Goal: Task Accomplishment & Management: Manage account settings

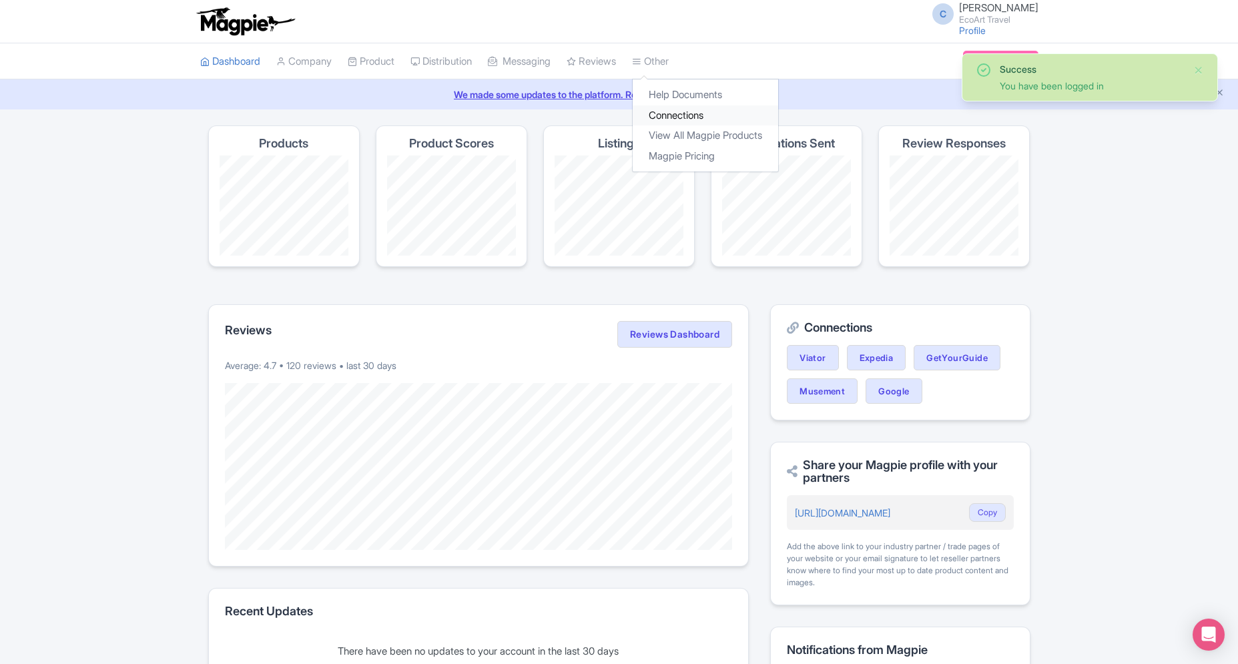
click at [671, 109] on link "Connections" at bounding box center [706, 115] width 146 height 21
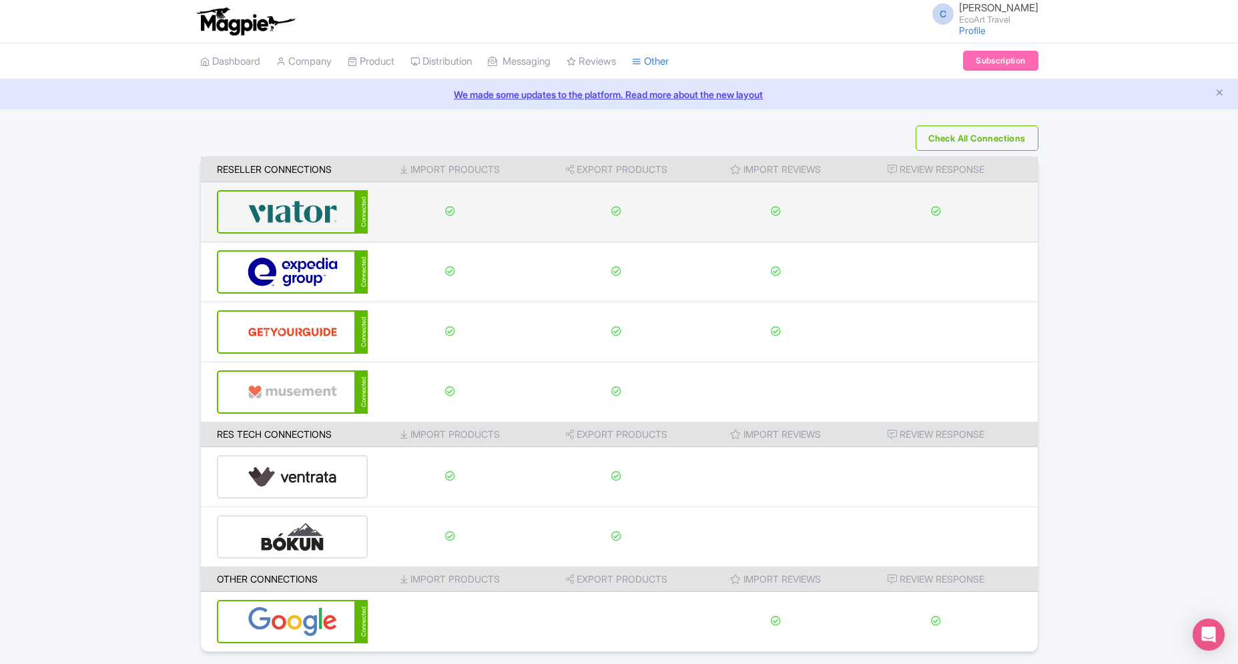
click at [354, 228] on div "Connected" at bounding box center [293, 211] width 152 height 43
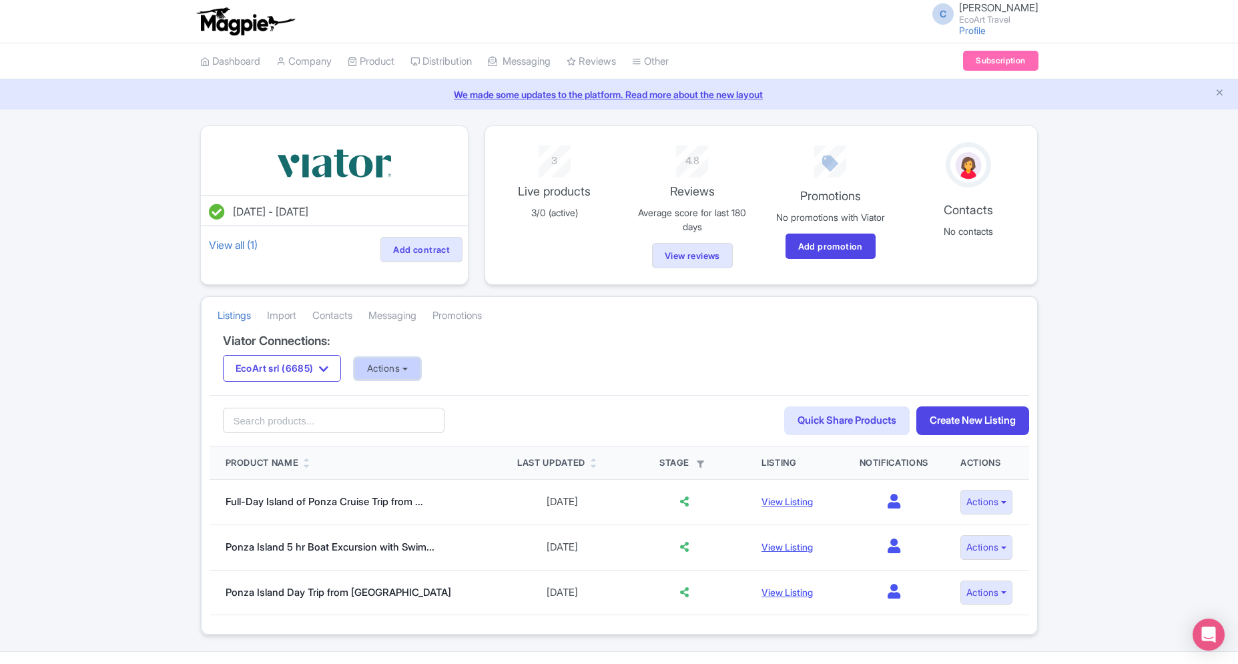
click at [420, 360] on button "Actions" at bounding box center [387, 369] width 66 height 22
click at [442, 399] on link "Update Connection" at bounding box center [440, 397] width 171 height 21
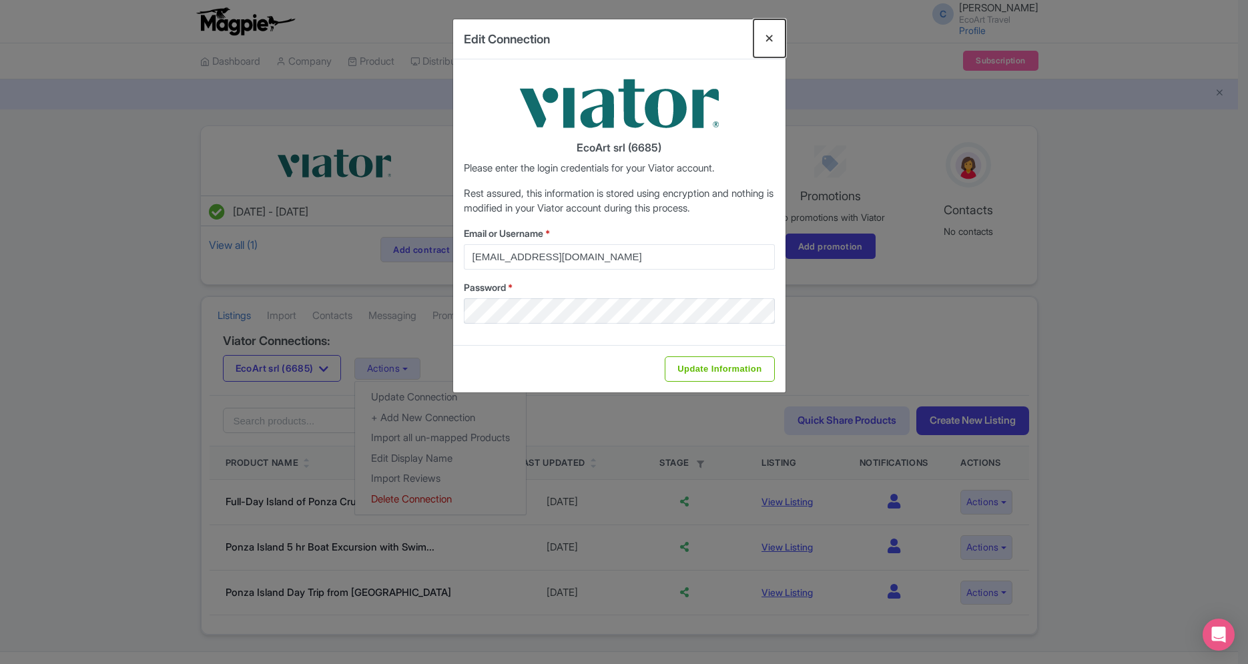
click at [772, 35] on button "Close" at bounding box center [770, 38] width 32 height 38
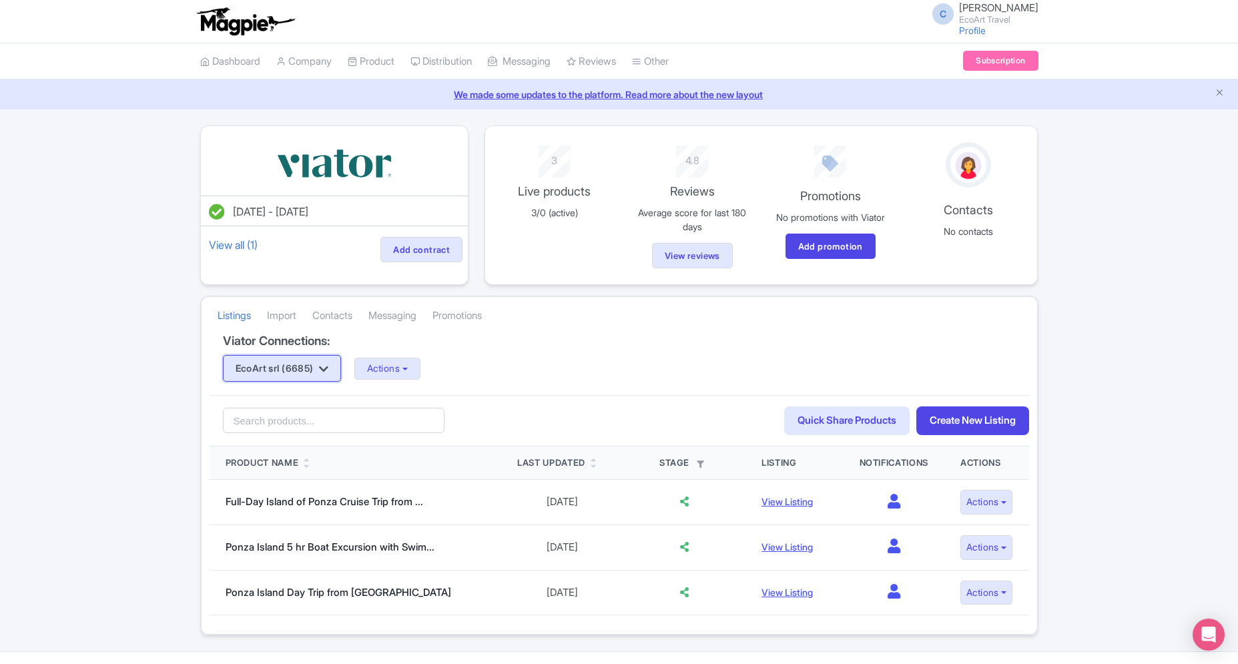
click at [328, 368] on icon "button" at bounding box center [323, 369] width 9 height 11
click at [322, 414] on link "EcoArt Travel (6700)" at bounding box center [287, 414] width 127 height 21
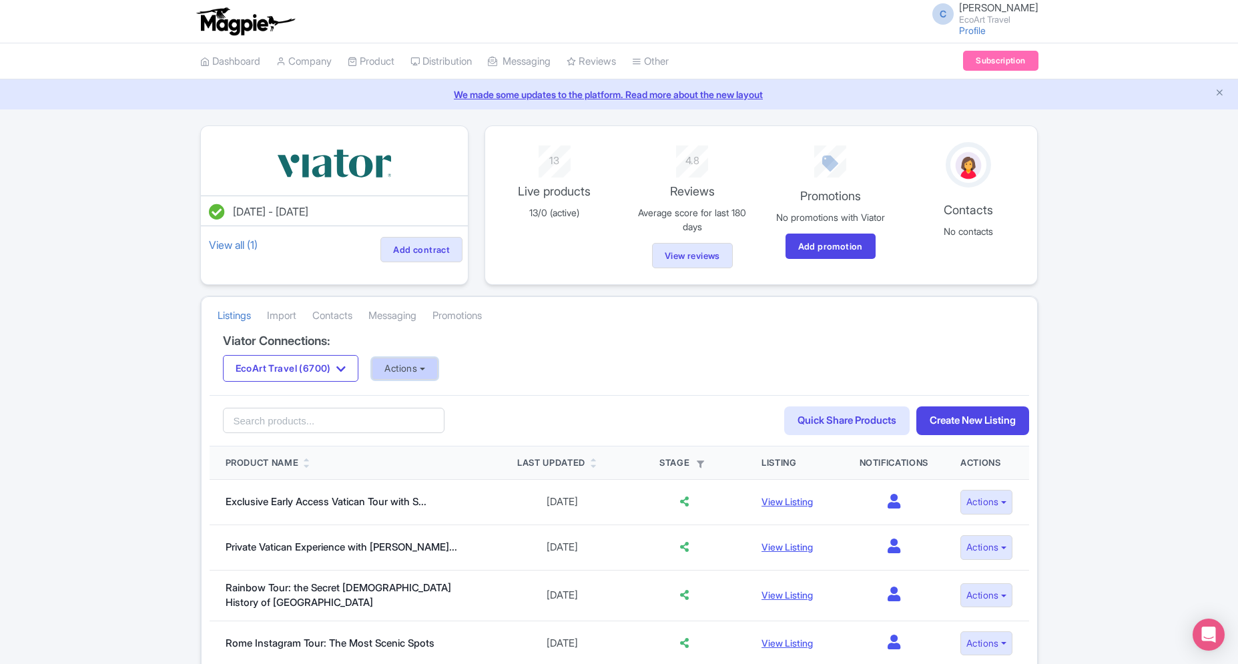
click at [426, 365] on button "Actions" at bounding box center [405, 369] width 66 height 22
click at [445, 396] on link "Update Connection" at bounding box center [457, 397] width 171 height 21
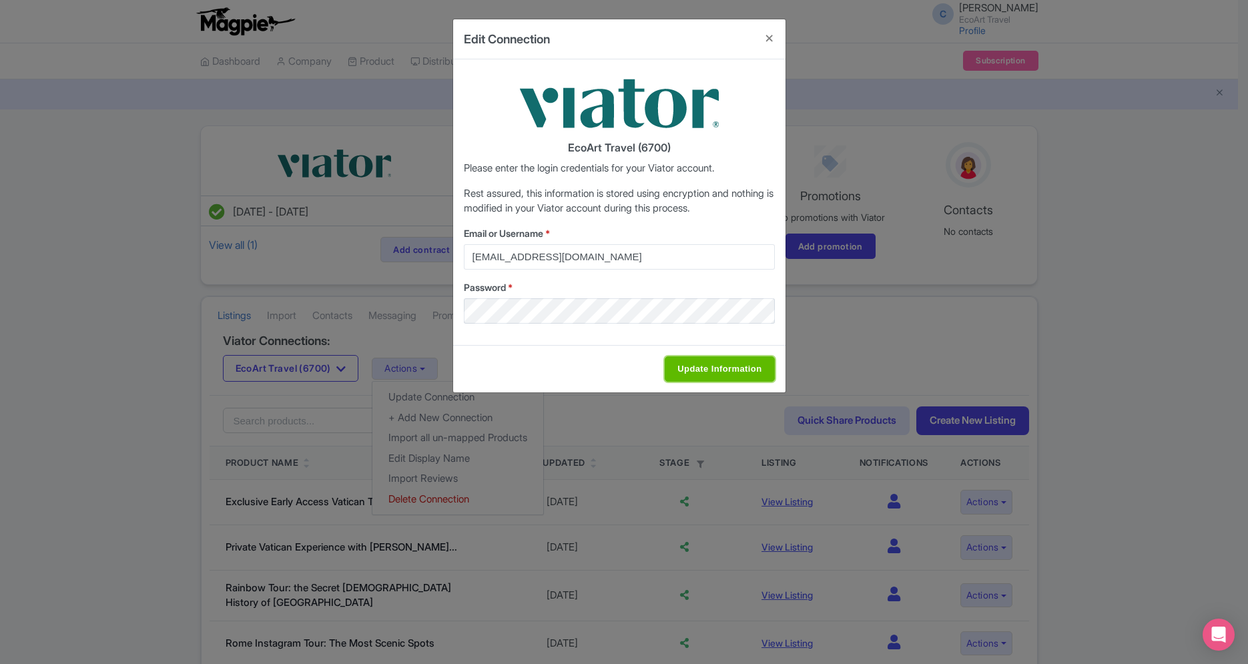
click at [697, 372] on input "Update Information" at bounding box center [719, 368] width 109 height 25
type input "Saving..."
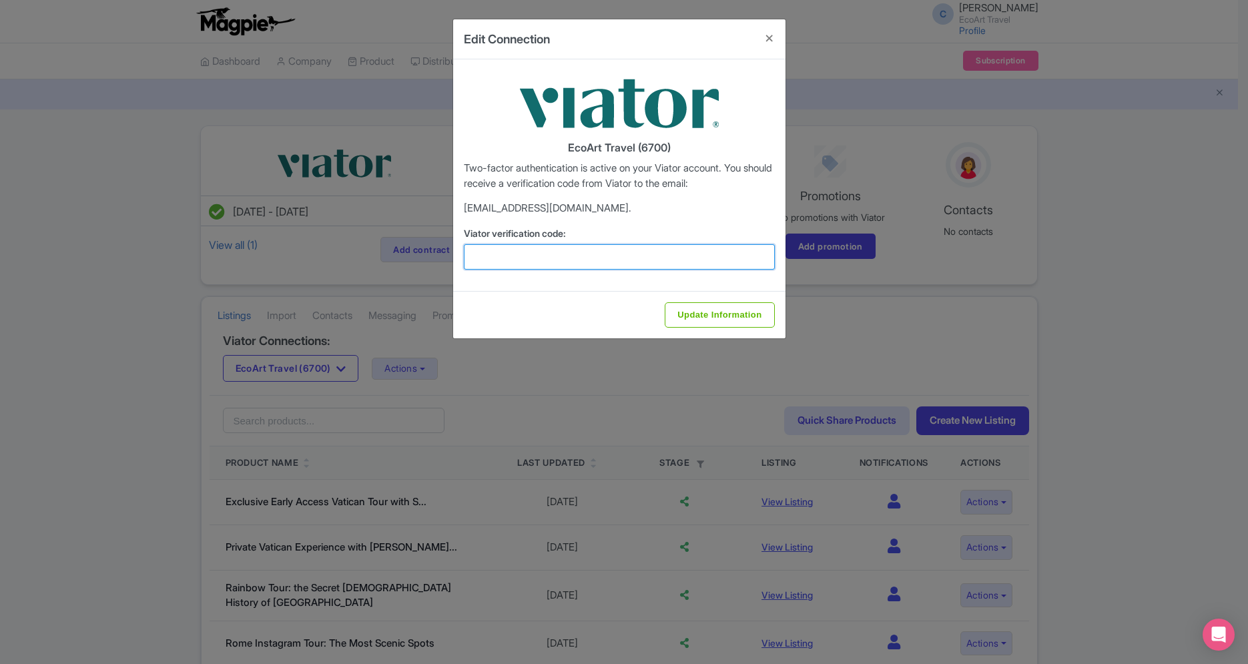
click at [667, 253] on input "Viator verification code:" at bounding box center [619, 256] width 311 height 25
paste input "937064"
type input "937064"
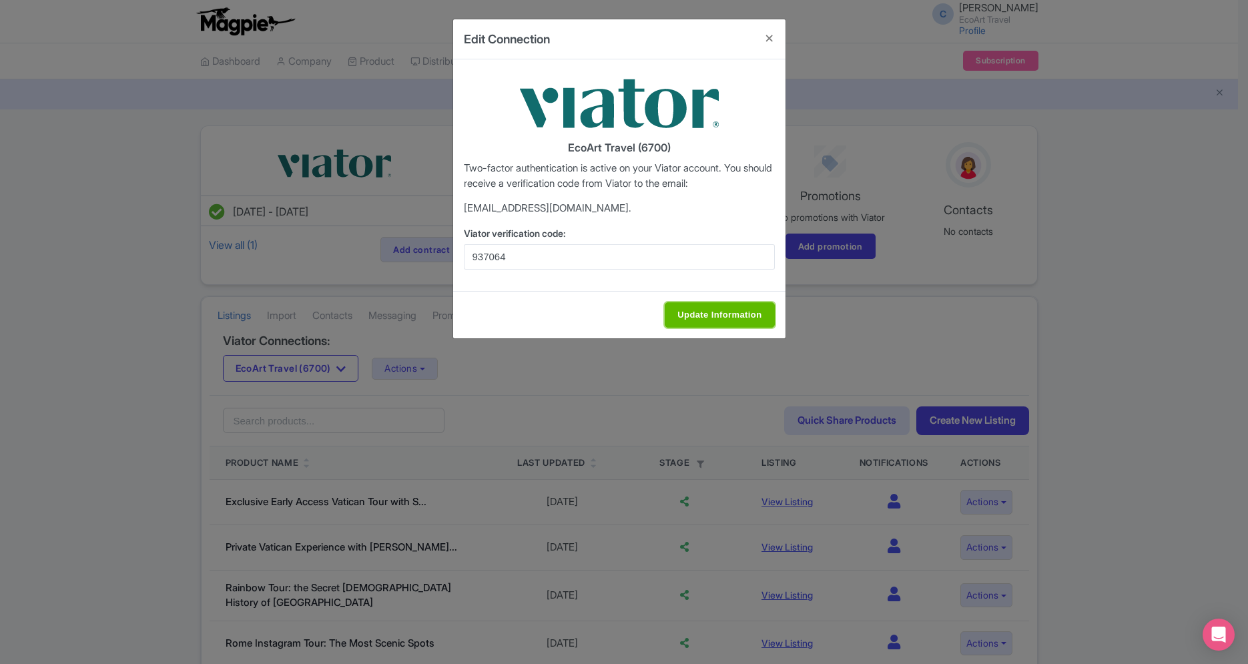
click at [730, 310] on input "Update Information" at bounding box center [719, 314] width 109 height 25
type input "Update Information"
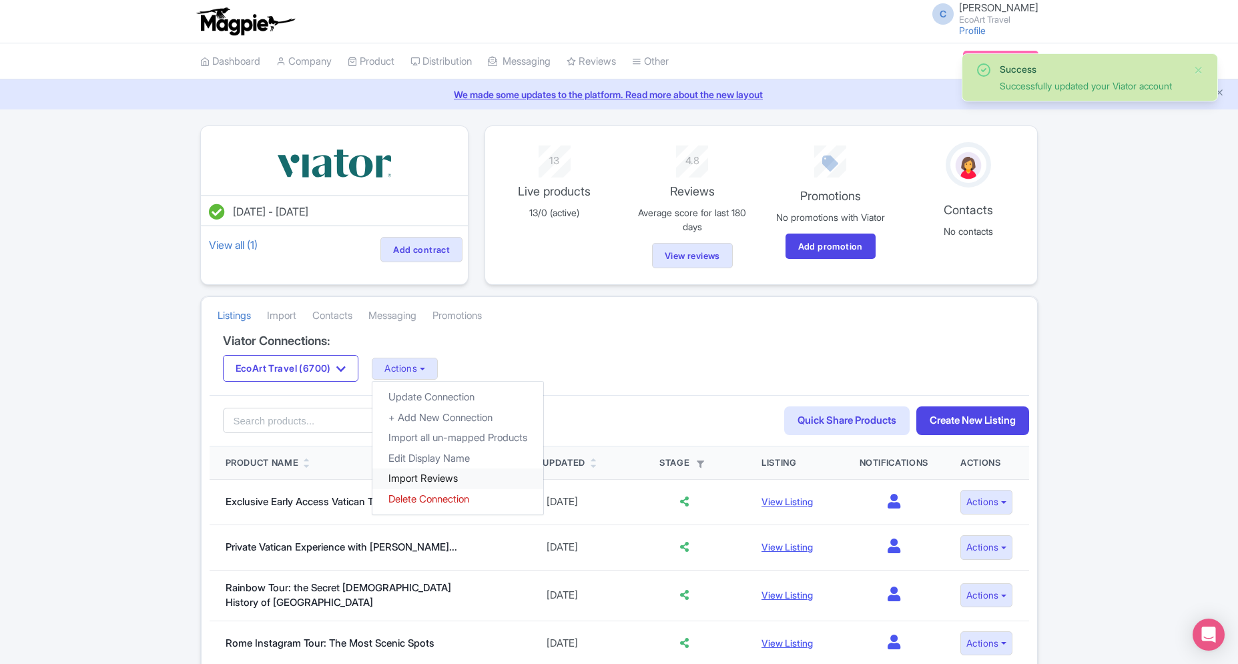
click at [455, 484] on link "Import Reviews" at bounding box center [457, 479] width 171 height 21
